Goal: Information Seeking & Learning: Learn about a topic

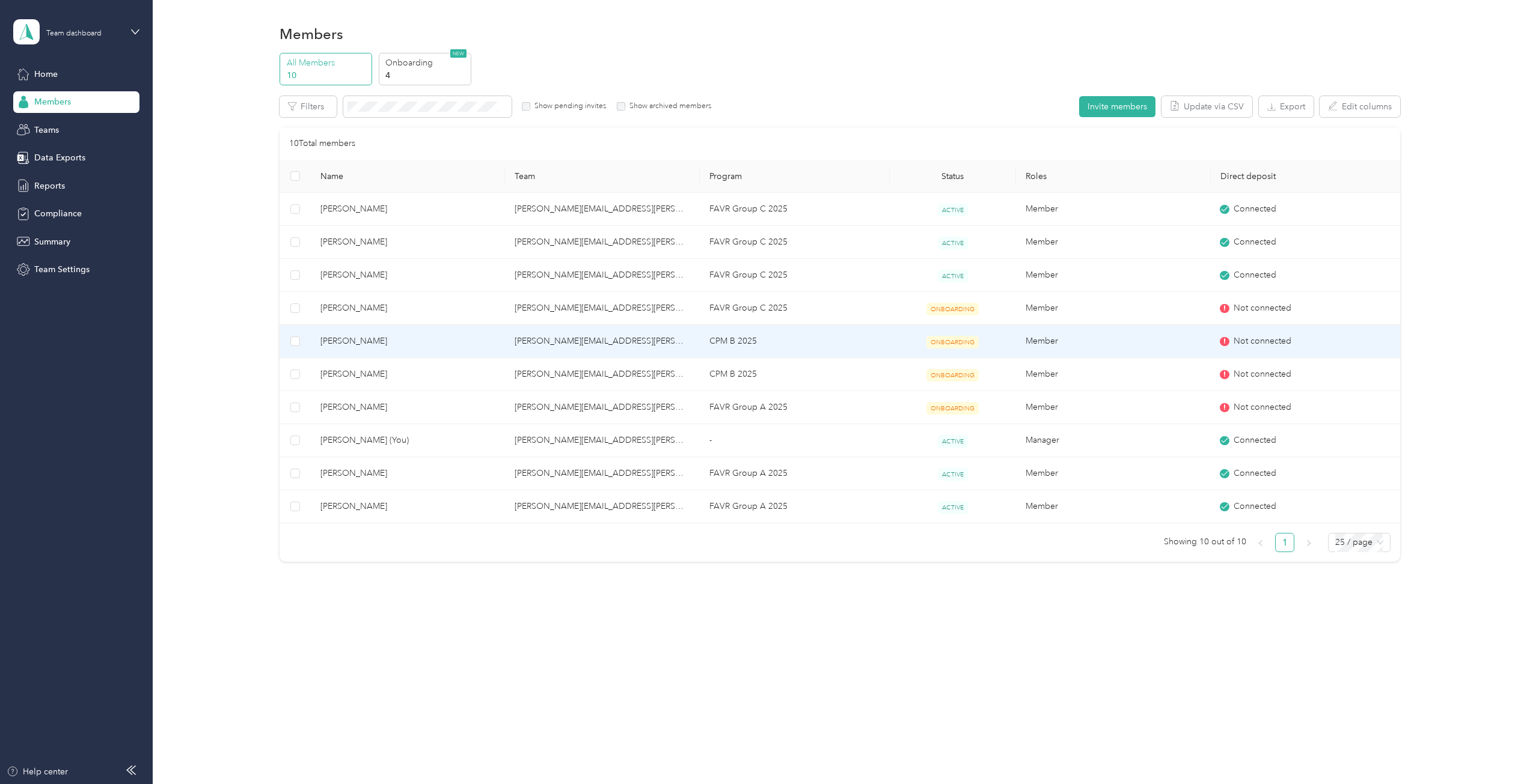
click at [1226, 345] on div "Not connected" at bounding box center [1307, 341] width 176 height 14
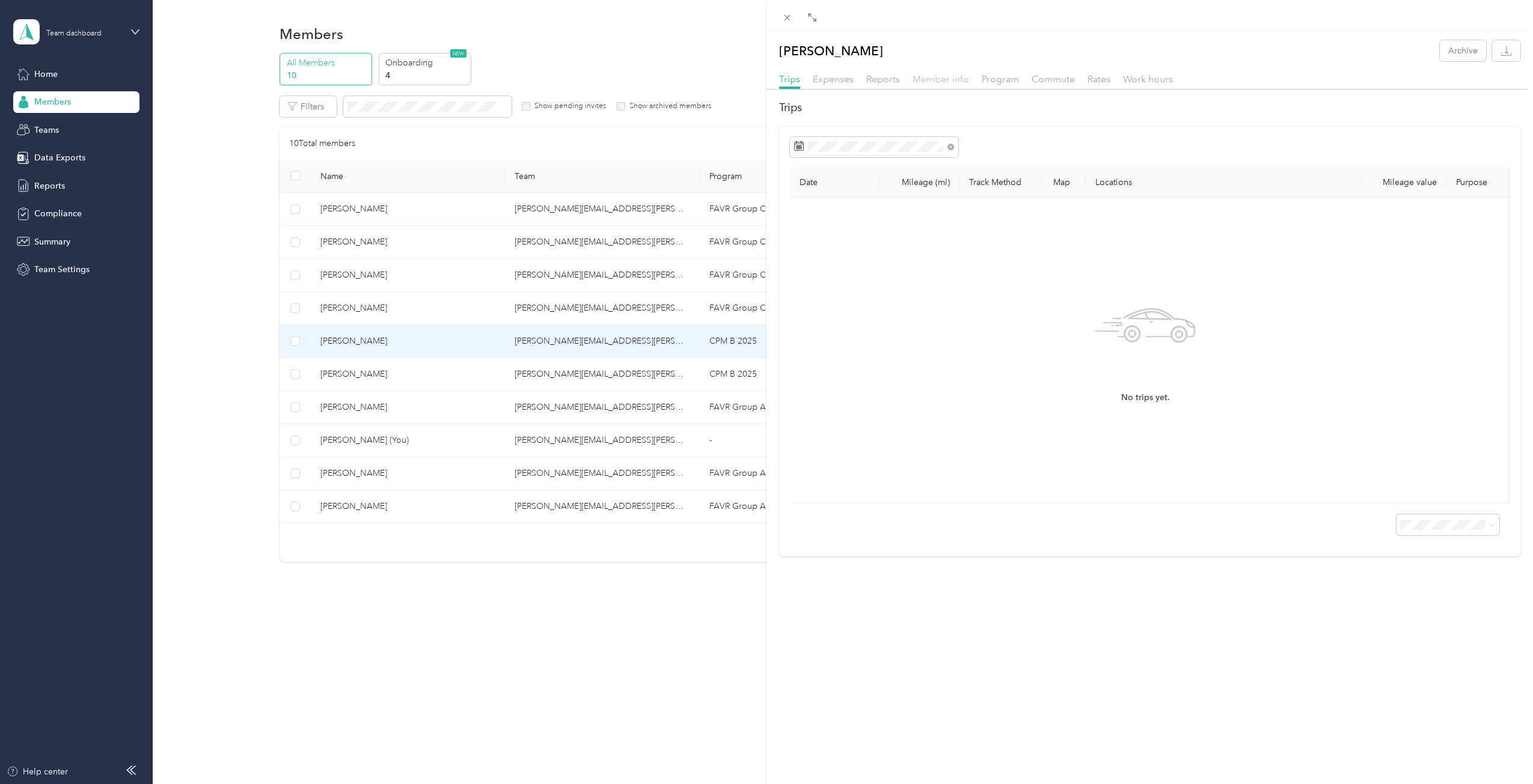
click at [955, 83] on span "Member info" at bounding box center [941, 79] width 57 height 12
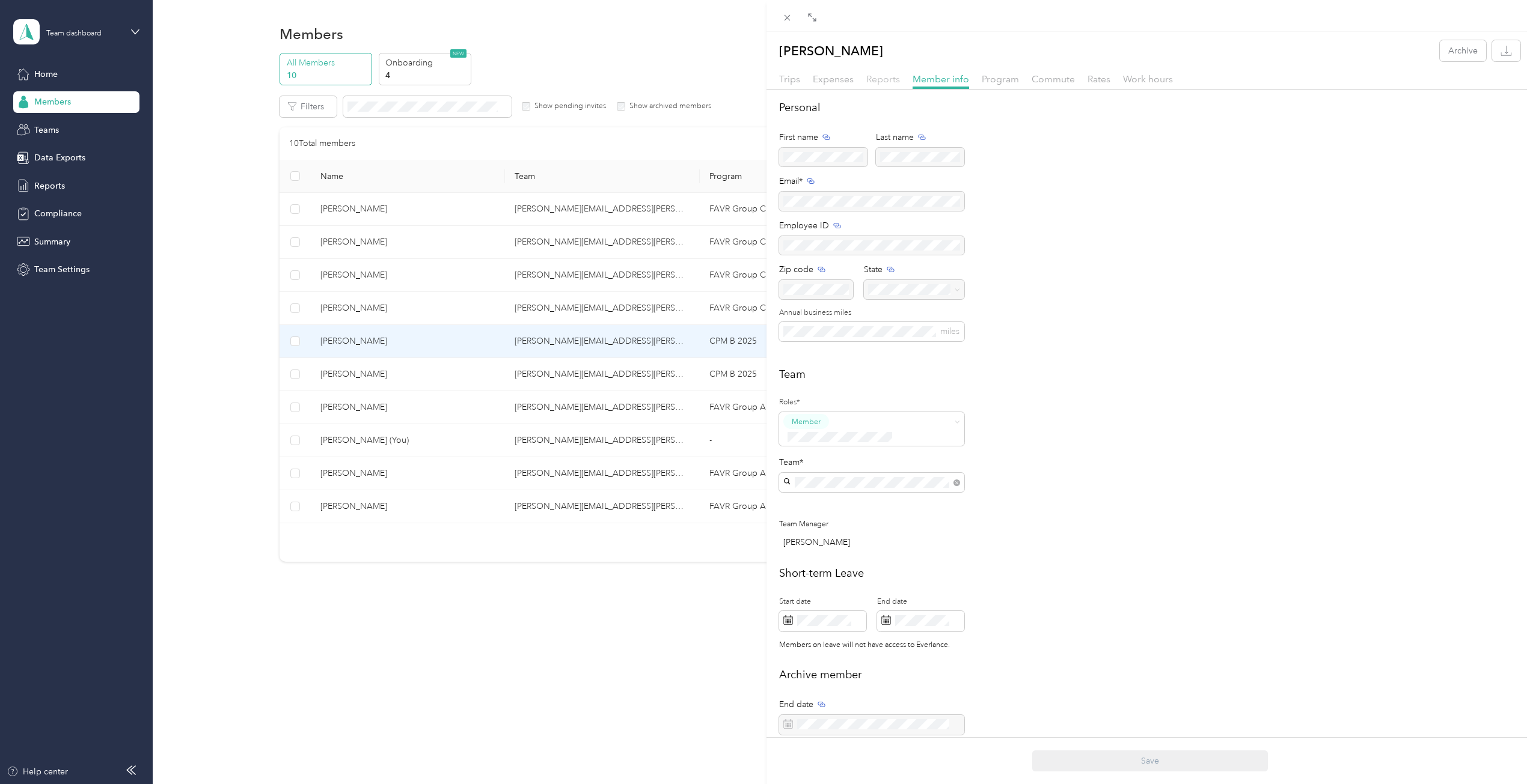
click at [891, 80] on span "Reports" at bounding box center [883, 79] width 33 height 12
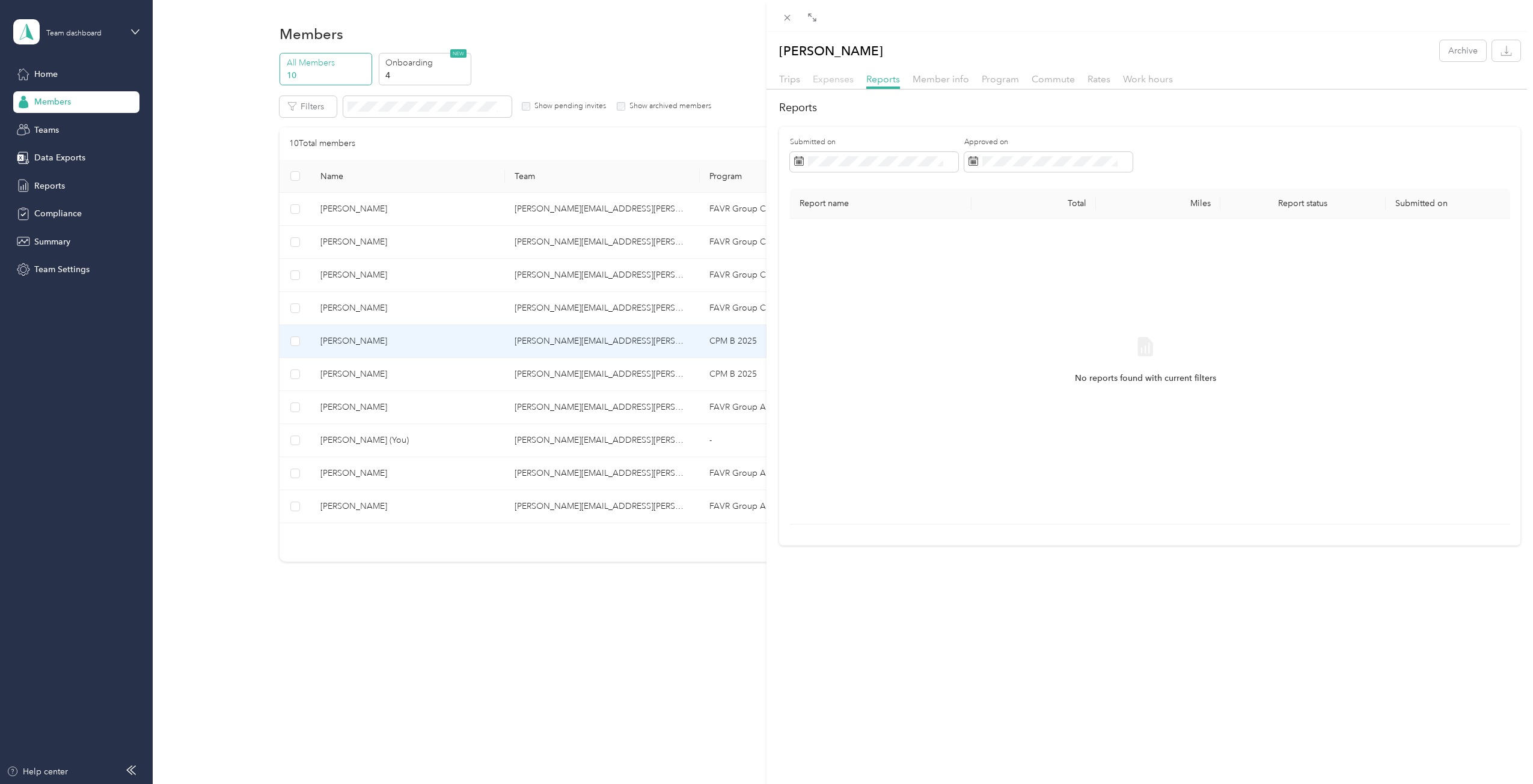
click at [837, 82] on span "Expenses" at bounding box center [833, 79] width 41 height 12
click at [1012, 76] on span "Program" at bounding box center [1000, 79] width 37 height 12
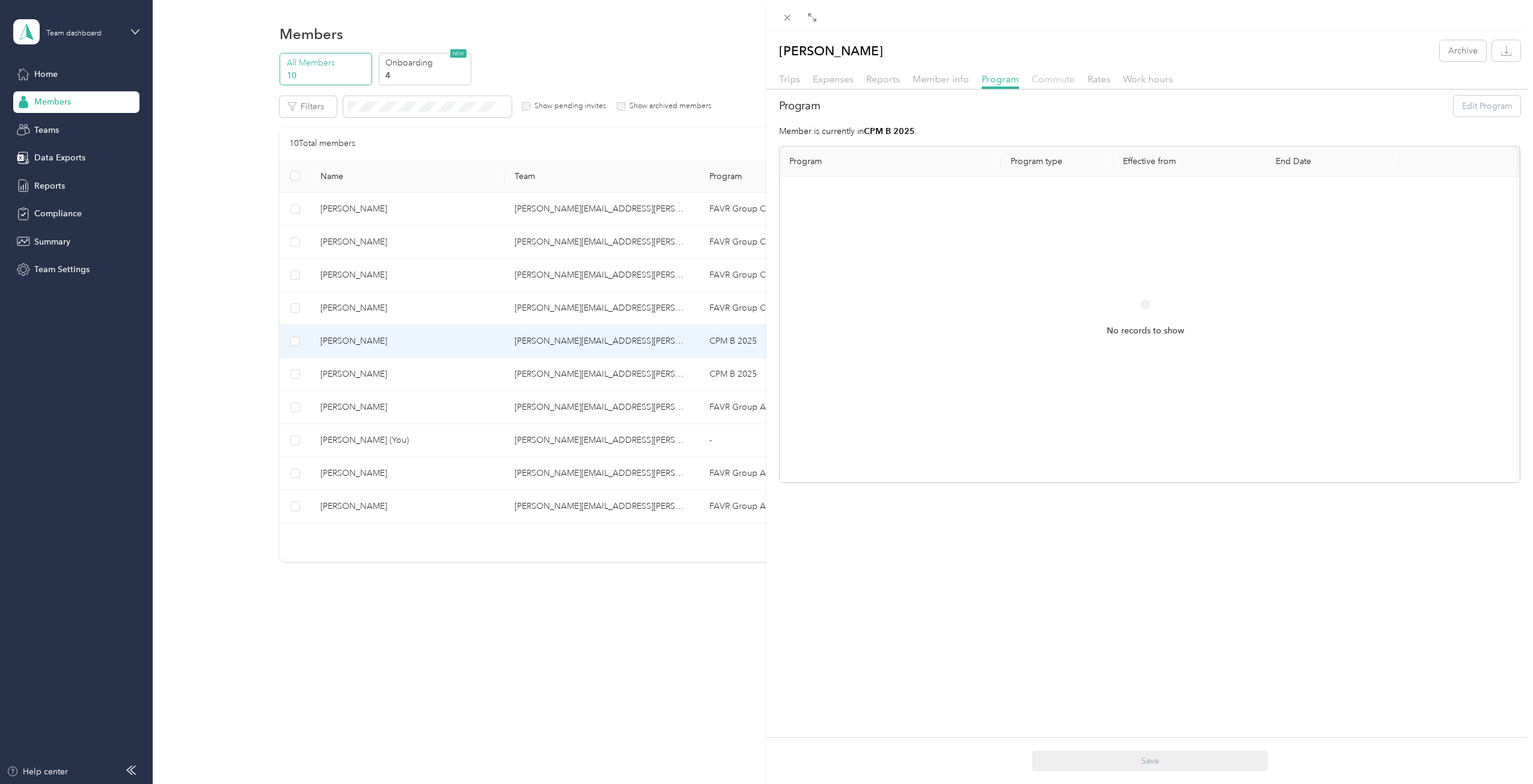
click at [1056, 79] on span "Commute" at bounding box center [1053, 79] width 43 height 12
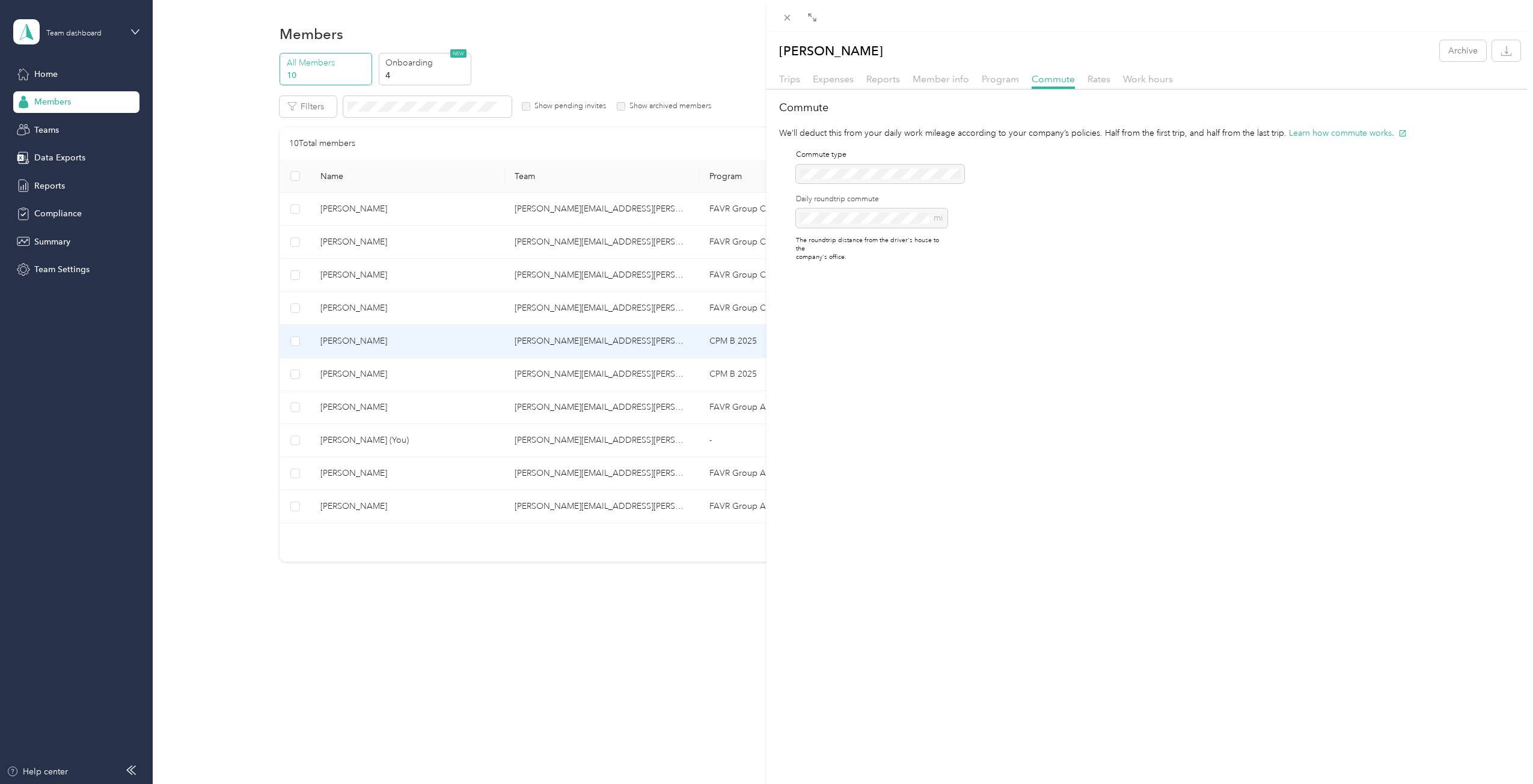
click at [1110, 86] on div "Trips Expenses Reports Member info Program Commute Rates Work hours" at bounding box center [1150, 81] width 766 height 18
click at [1097, 85] on div "Rates" at bounding box center [1098, 79] width 22 height 15
click at [1143, 79] on span "Work hours" at bounding box center [1147, 79] width 50 height 12
